Goal: Information Seeking & Learning: Find specific fact

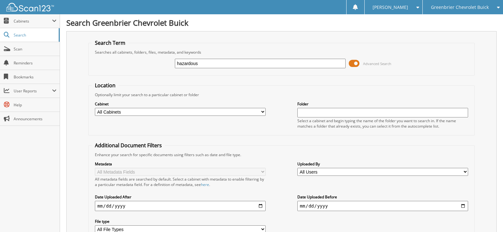
type input "hazardous"
drag, startPoint x: 230, startPoint y: 67, endPoint x: 103, endPoint y: 62, distance: 126.8
click at [103, 62] on div "hazardous Advanced Search" at bounding box center [282, 63] width 380 height 17
type input "environmental"
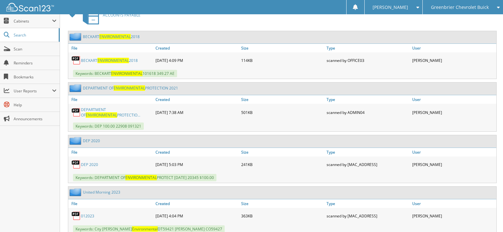
scroll to position [281, 0]
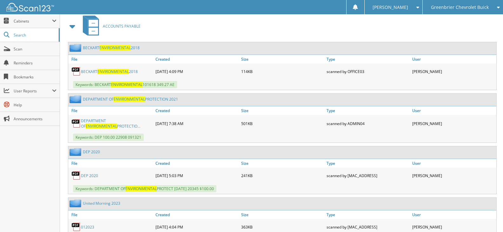
click at [95, 122] on link "DEPARTMENT OF ENVIRONMENTAL PROTECTIO..." at bounding box center [116, 123] width 71 height 11
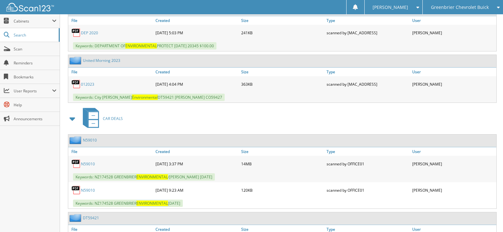
scroll to position [344, 0]
